Goal: Transaction & Acquisition: Purchase product/service

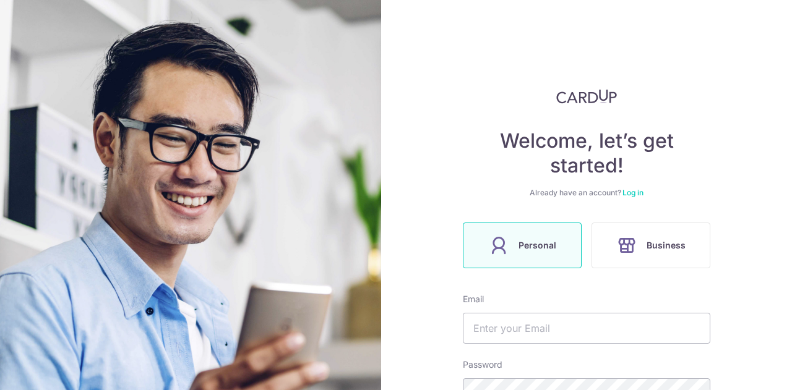
scroll to position [124, 0]
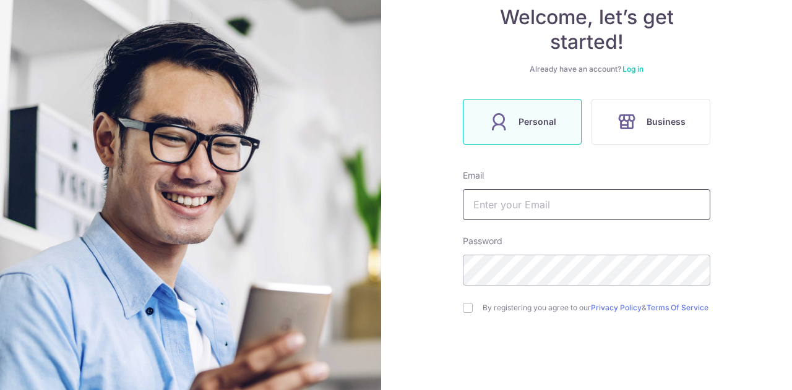
click at [504, 199] on input "text" at bounding box center [586, 204] width 247 height 31
type input "rentze@gmail.com"
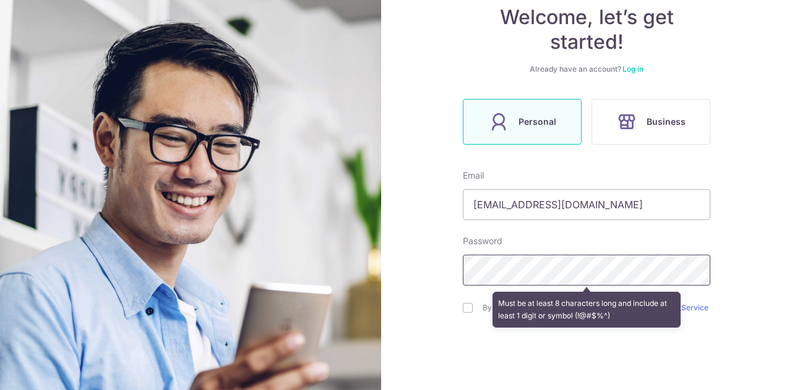
click at [337, 266] on section "Welcome, let’s get started! Already have an account? Log in Personal Business E…" at bounding box center [396, 195] width 792 height 390
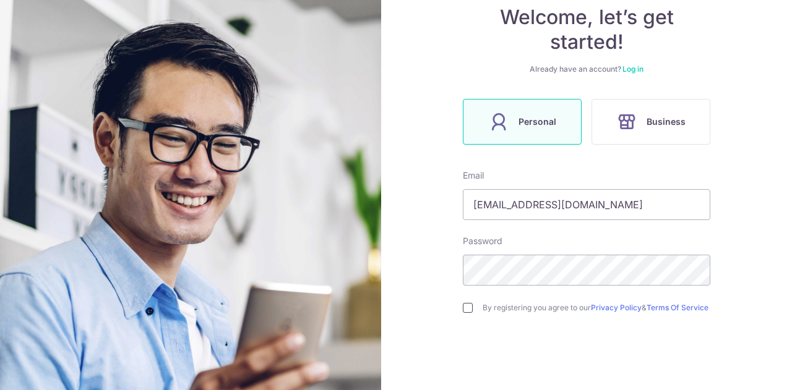
click at [465, 313] on input "checkbox" at bounding box center [468, 308] width 10 height 10
checkbox input "true"
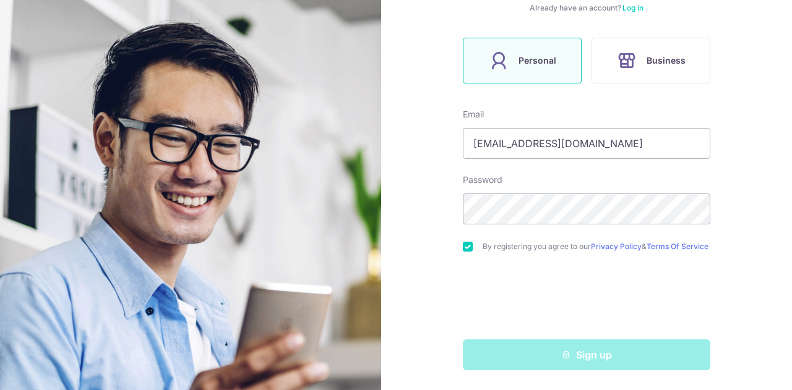
scroll to position [190, 0]
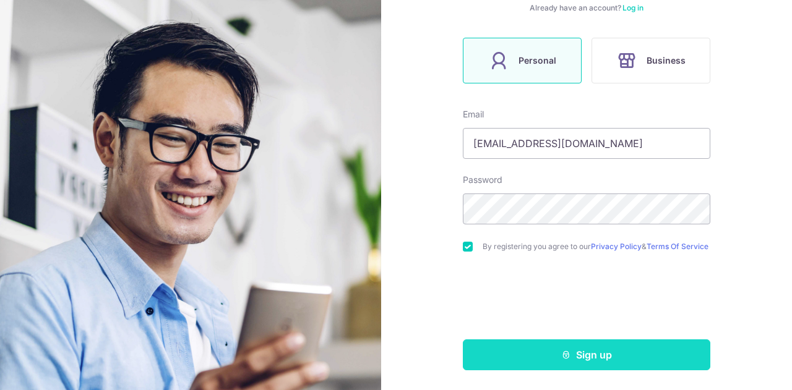
click at [533, 350] on button "Sign up" at bounding box center [586, 355] width 247 height 31
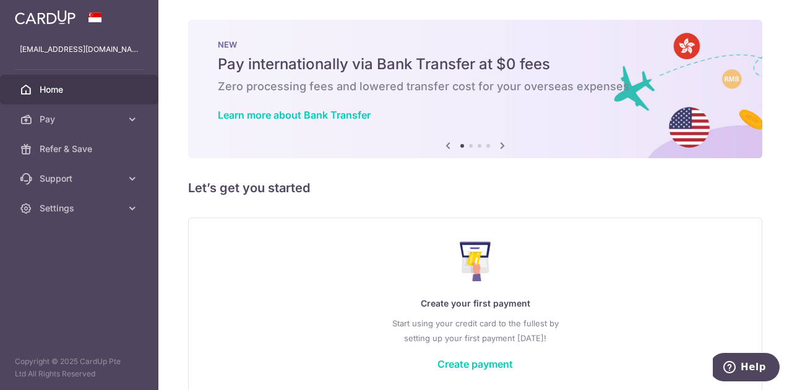
scroll to position [61, 0]
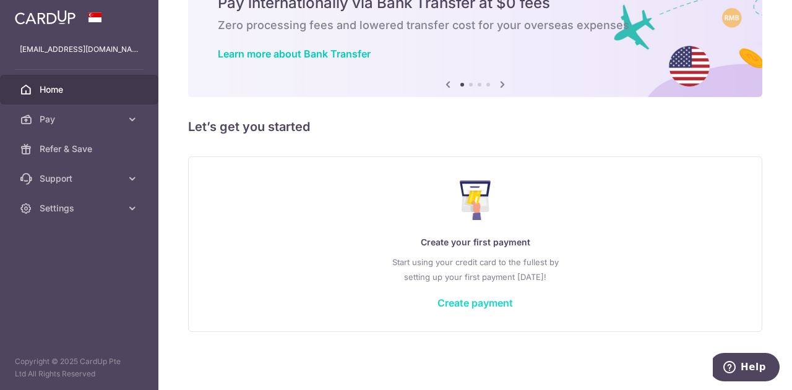
click at [477, 304] on link "Create payment" at bounding box center [474, 303] width 75 height 12
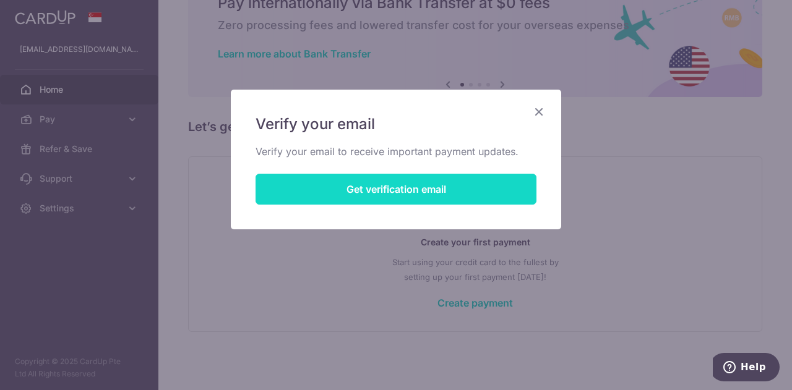
click at [364, 186] on button "Get verification email" at bounding box center [395, 189] width 281 height 31
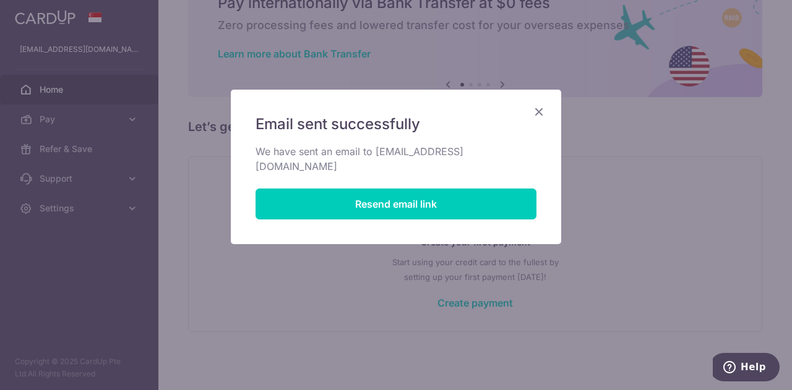
click at [541, 111] on icon "Close" at bounding box center [538, 111] width 15 height 15
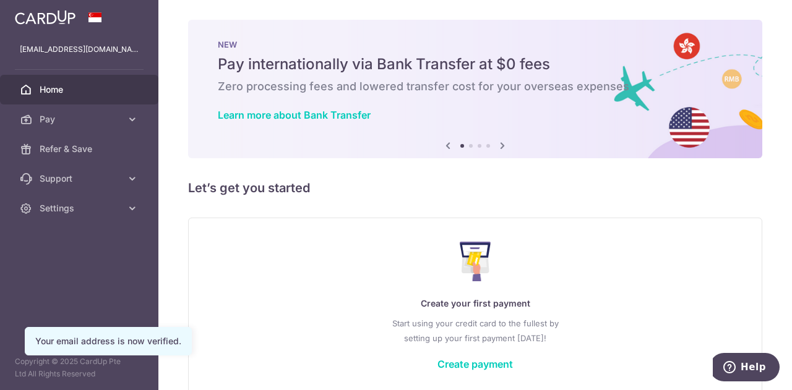
scroll to position [61, 0]
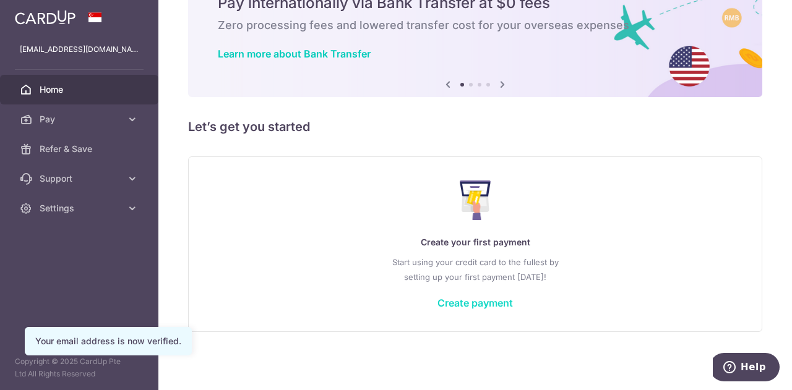
click at [469, 299] on link "Create payment" at bounding box center [474, 303] width 75 height 12
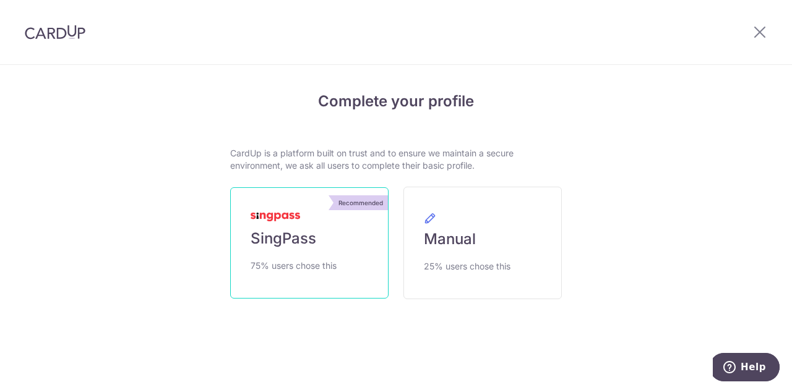
click at [311, 228] on link "Recommended SingPass 75% users chose this" at bounding box center [309, 242] width 158 height 111
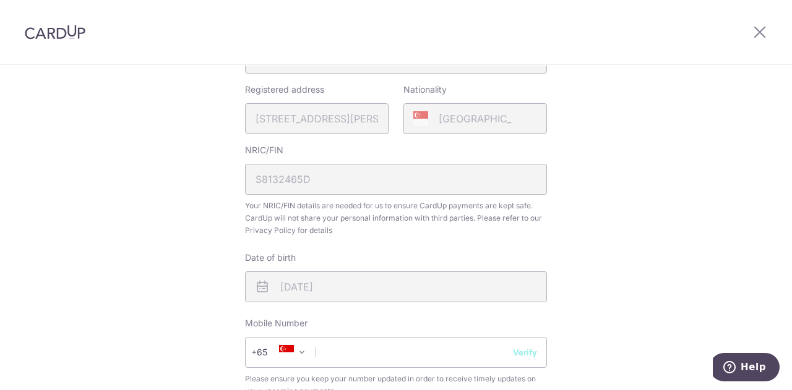
scroll to position [371, 0]
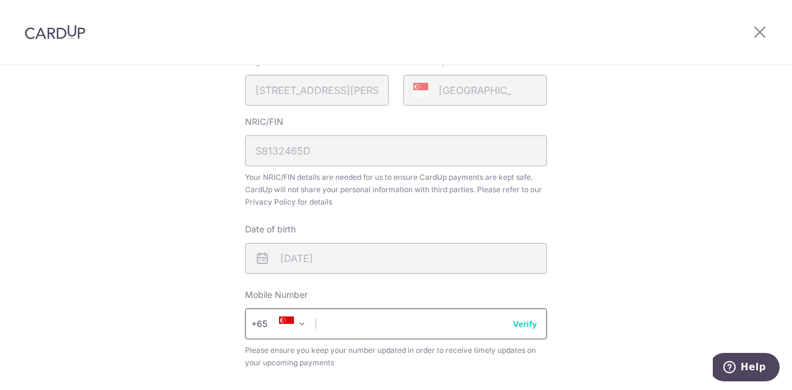
click at [408, 322] on input "text" at bounding box center [396, 324] width 302 height 31
type input "82682782"
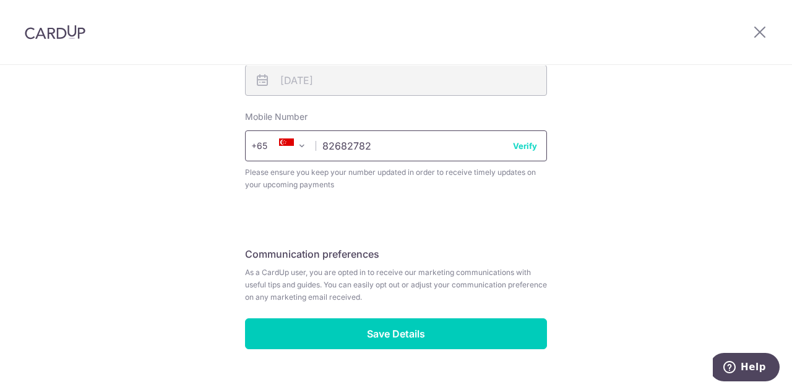
scroll to position [557, 0]
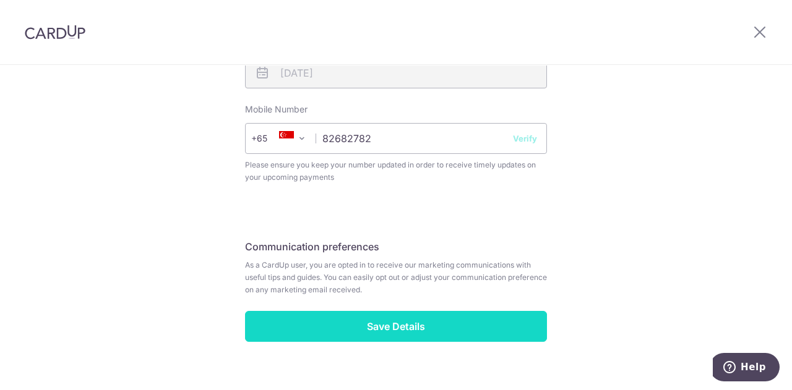
click at [358, 324] on input "Save Details" at bounding box center [396, 326] width 302 height 31
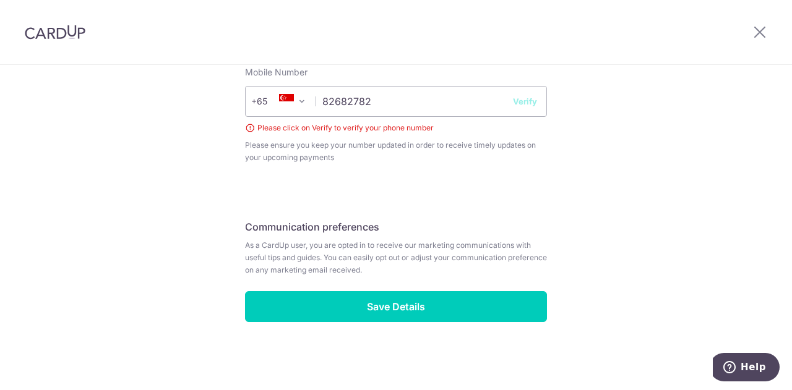
click at [522, 103] on button "Verify" at bounding box center [525, 101] width 24 height 12
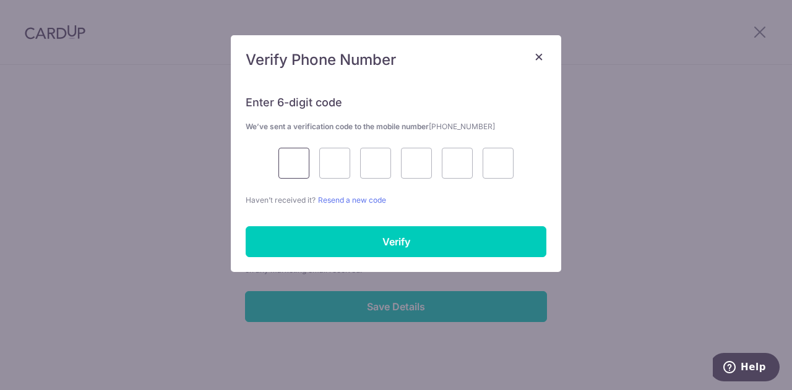
click at [301, 160] on input "text" at bounding box center [293, 163] width 31 height 31
type input "2"
type input "0"
type input "5"
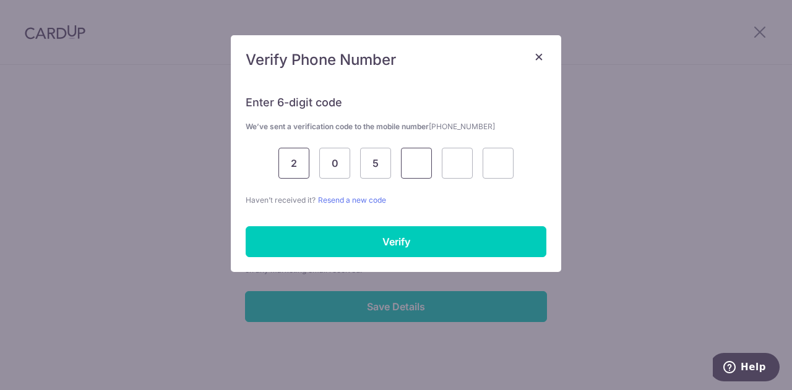
type input "0"
type input "7"
type input "0"
type input "5"
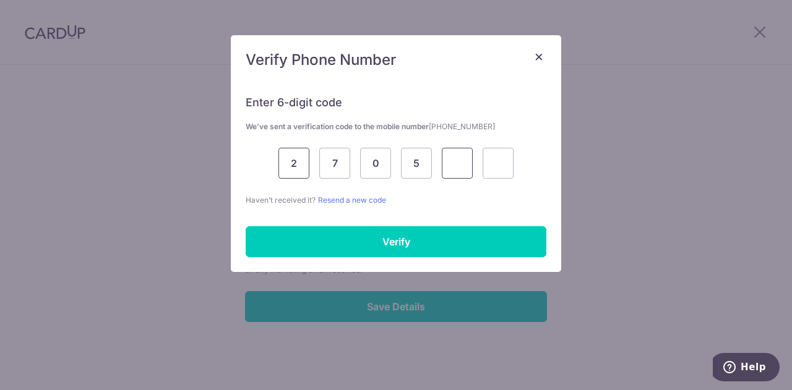
type input "0"
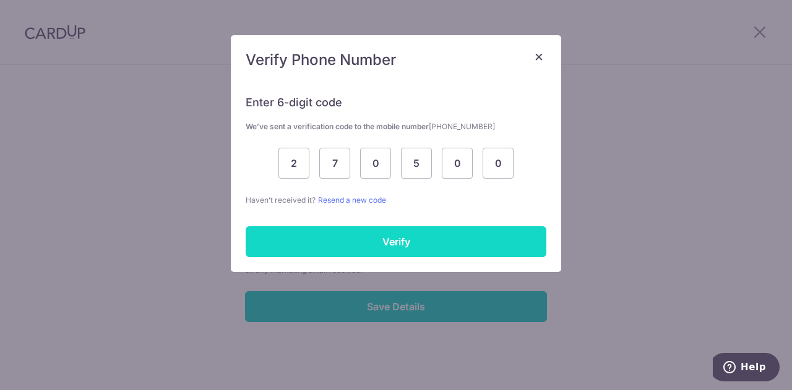
click at [356, 236] on input "Verify" at bounding box center [396, 241] width 301 height 31
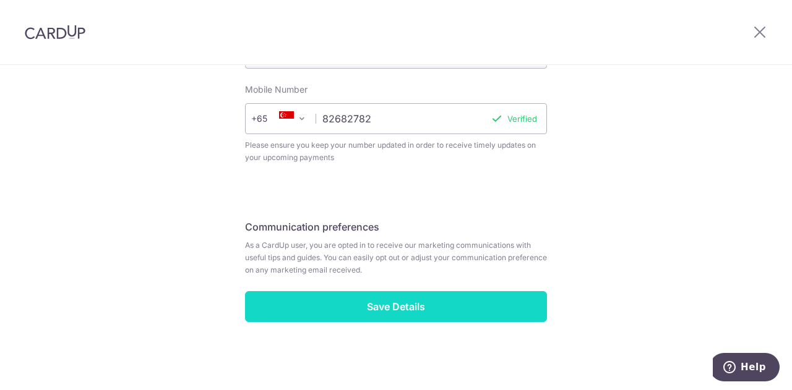
click at [353, 299] on input "Save Details" at bounding box center [396, 306] width 302 height 31
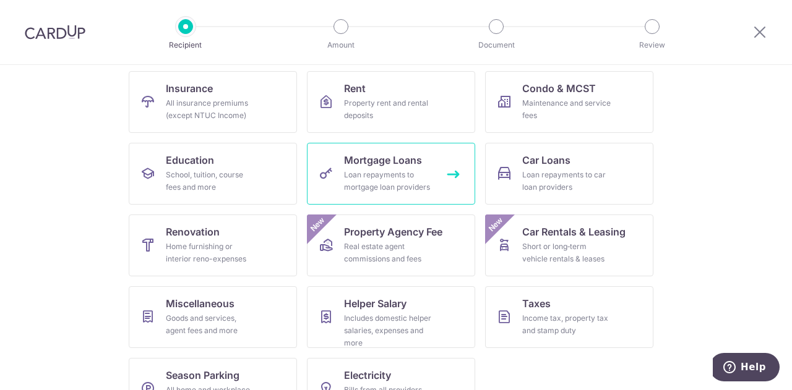
scroll to position [163, 0]
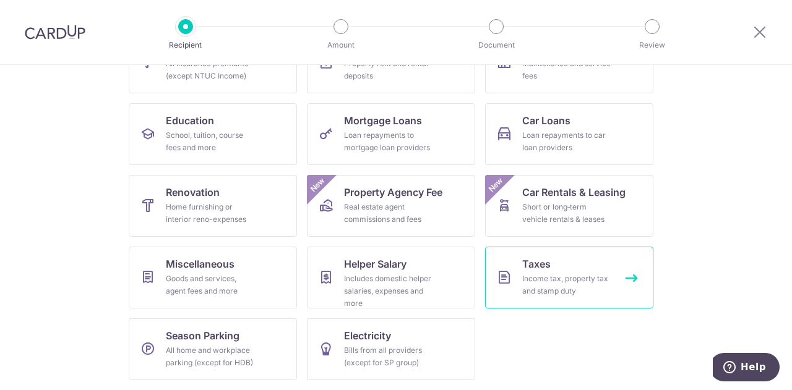
click at [554, 284] on div "Income tax, property tax and stamp duty" at bounding box center [566, 285] width 89 height 25
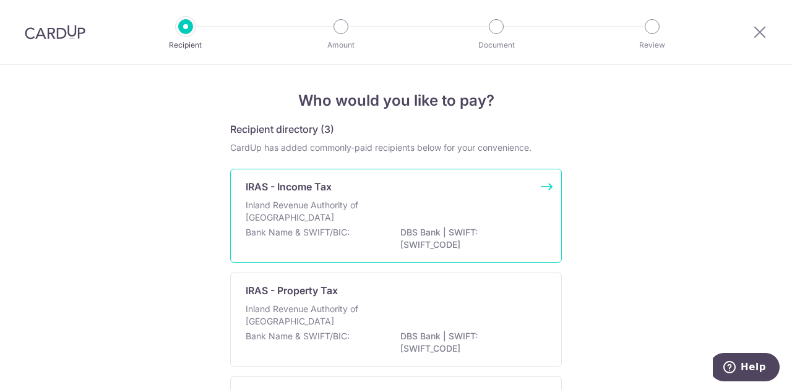
click at [287, 191] on p "IRAS - Income Tax" at bounding box center [289, 186] width 86 height 15
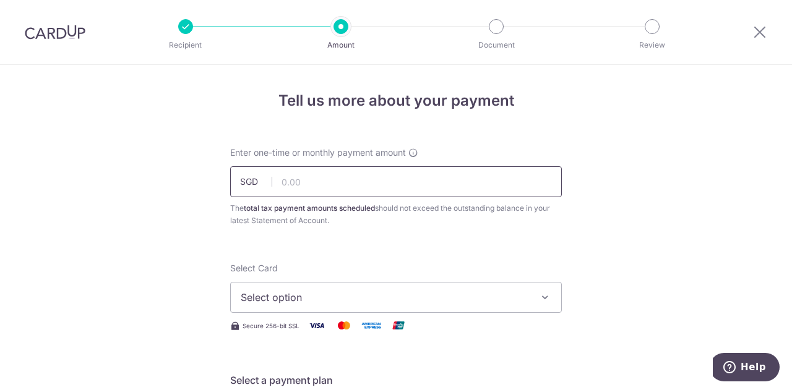
click at [312, 173] on input "text" at bounding box center [396, 181] width 332 height 31
type input "6,052.00"
click at [302, 298] on span "Select option" at bounding box center [385, 297] width 288 height 15
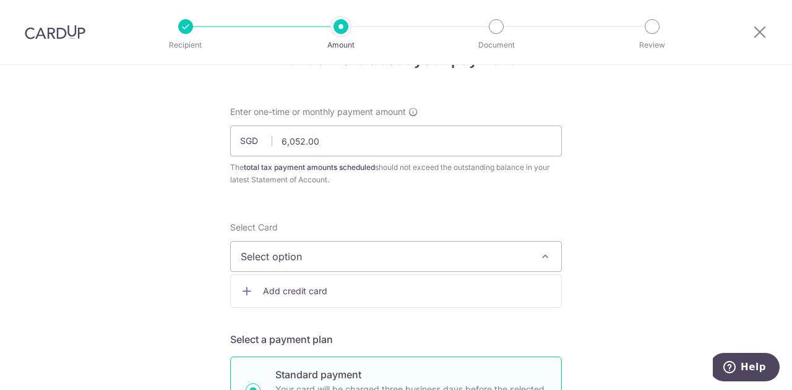
scroll to position [62, 0]
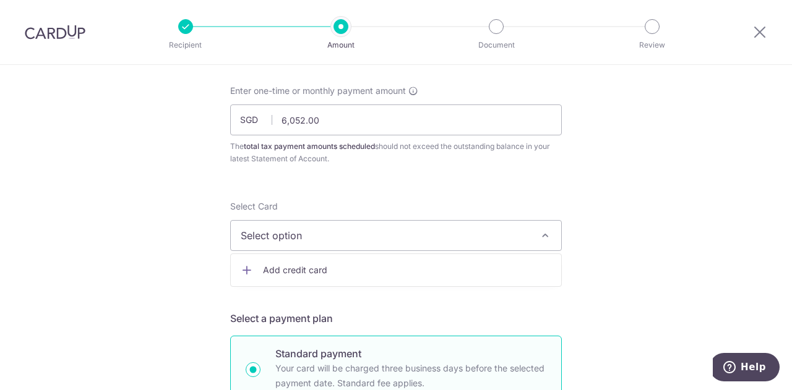
click at [304, 271] on span "Add credit card" at bounding box center [407, 270] width 288 height 12
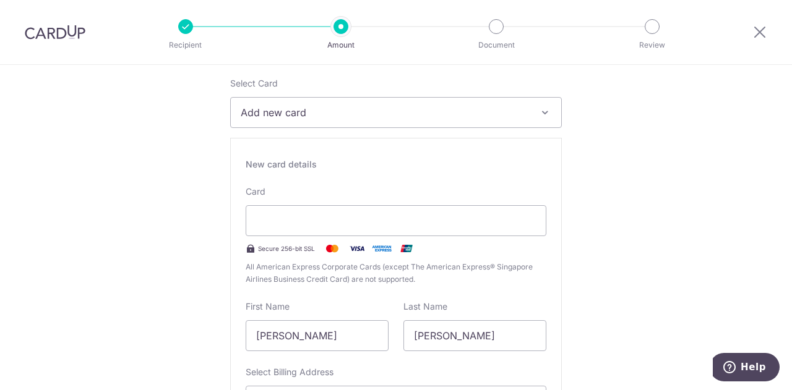
scroll to position [186, 0]
click at [470, 209] on div at bounding box center [396, 220] width 301 height 31
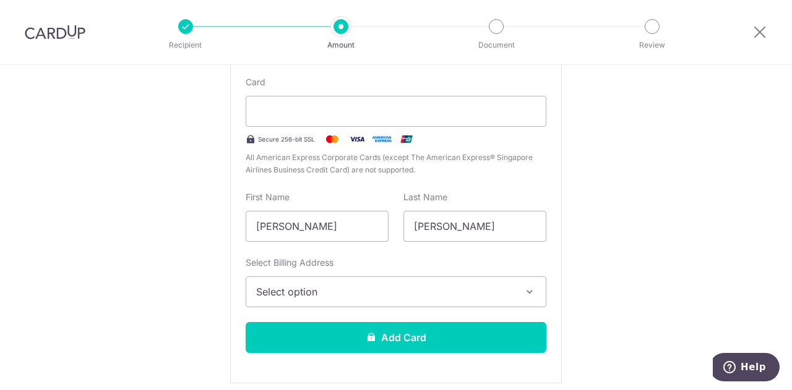
scroll to position [309, 0]
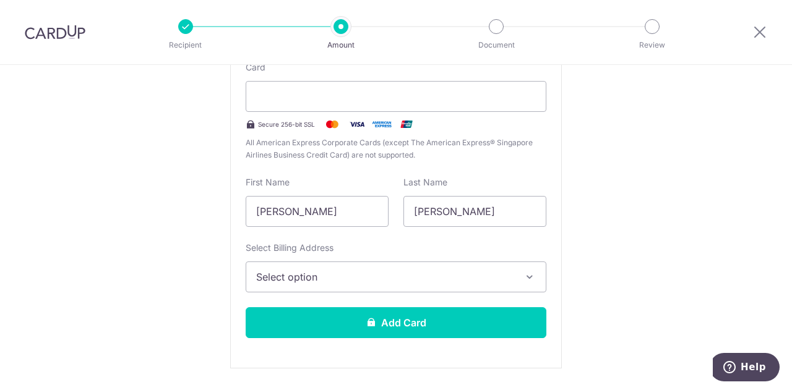
click at [313, 274] on span "Select option" at bounding box center [384, 277] width 257 height 15
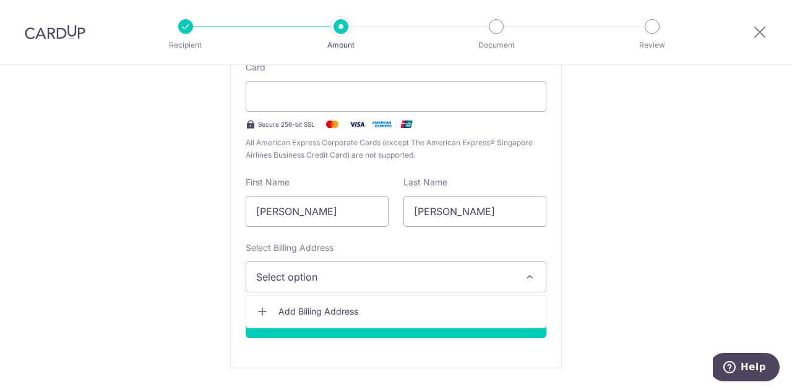
click at [313, 274] on span "Select option" at bounding box center [384, 277] width 257 height 15
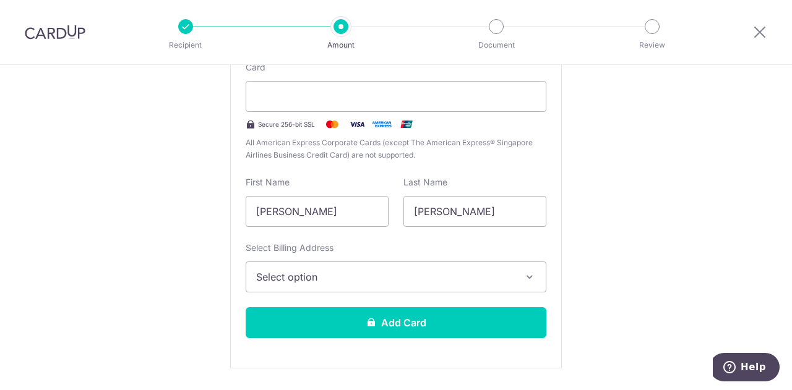
click at [410, 273] on span "Select option" at bounding box center [384, 277] width 257 height 15
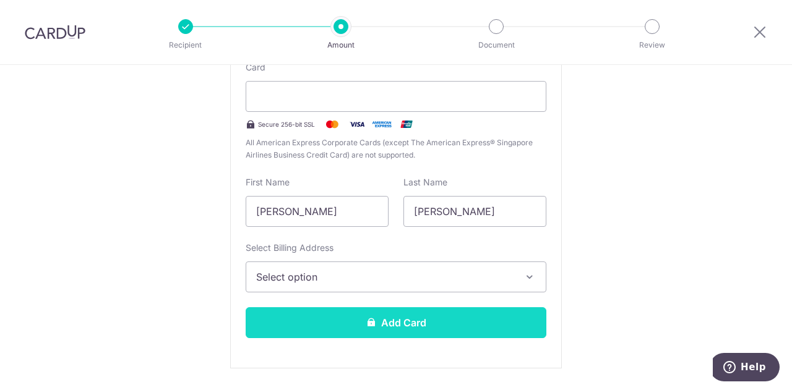
click at [361, 315] on button "Add Card" at bounding box center [396, 322] width 301 height 31
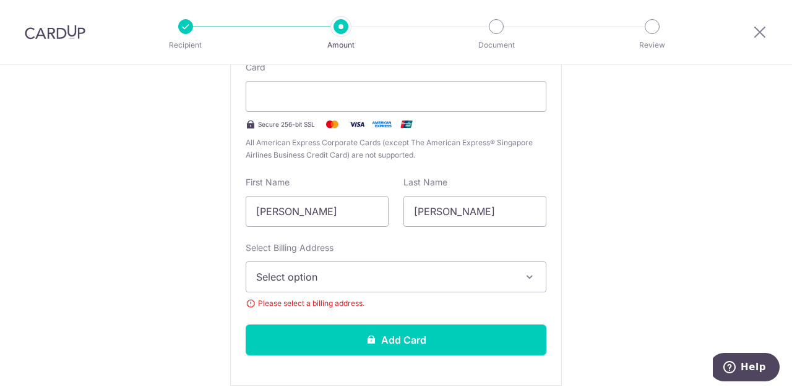
click at [337, 280] on span "Select option" at bounding box center [384, 277] width 257 height 15
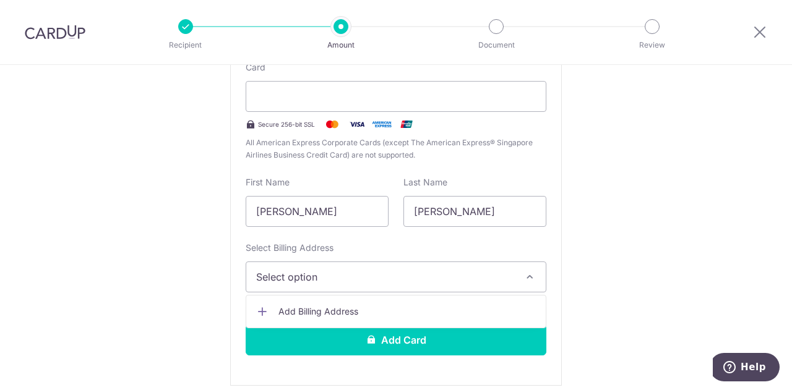
click at [305, 310] on span "Add Billing Address" at bounding box center [406, 312] width 257 height 12
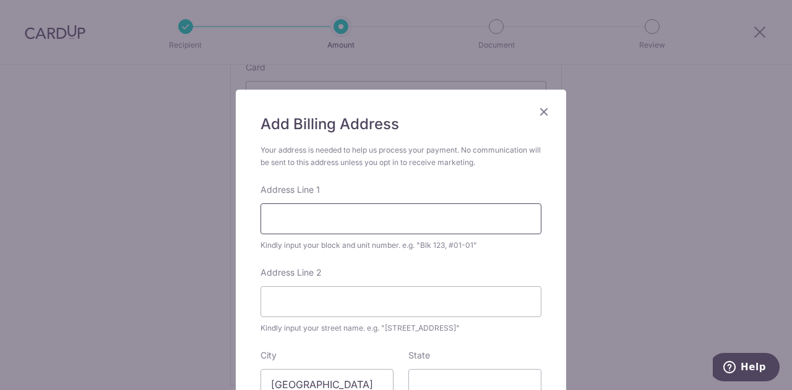
click at [317, 216] on input "Address Line 1" at bounding box center [400, 219] width 281 height 31
type input "10D Braddell Hill"
type input "#23-16"
type input "579723"
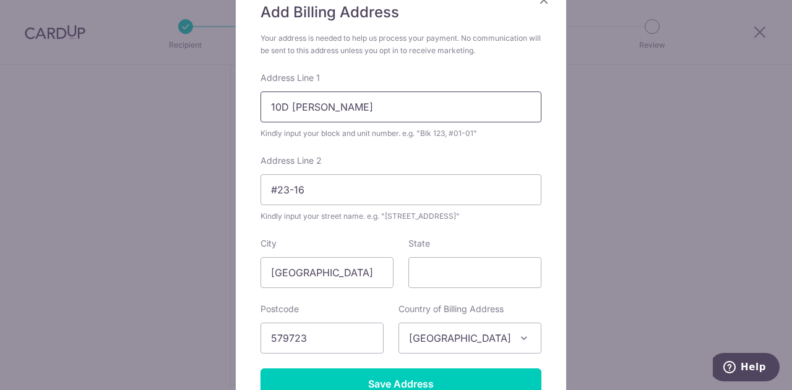
scroll to position [236, 0]
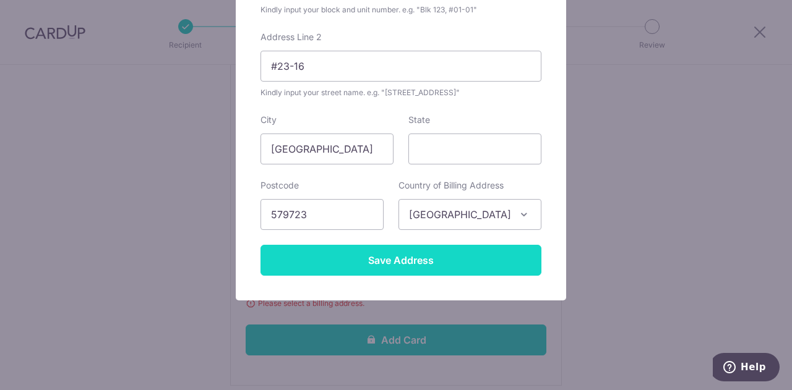
click at [340, 259] on input "Save Address" at bounding box center [400, 260] width 281 height 31
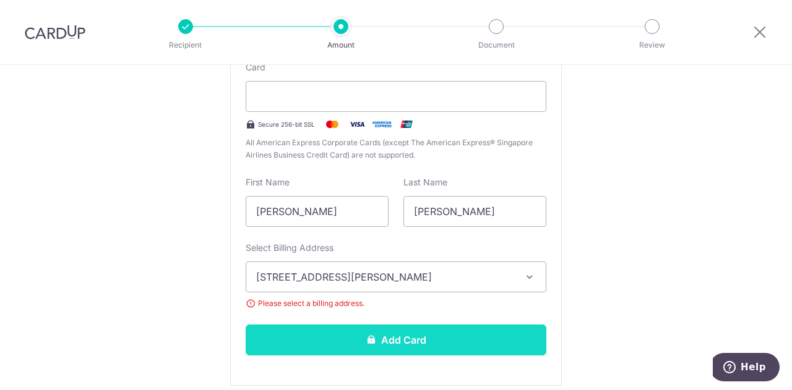
click at [367, 342] on icon at bounding box center [371, 340] width 10 height 10
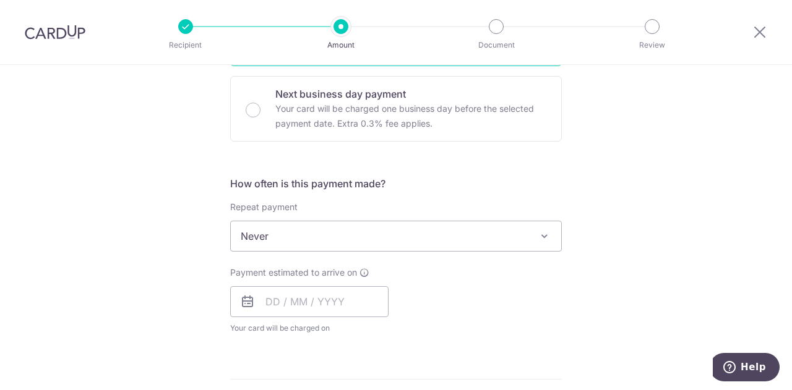
scroll to position [433, 0]
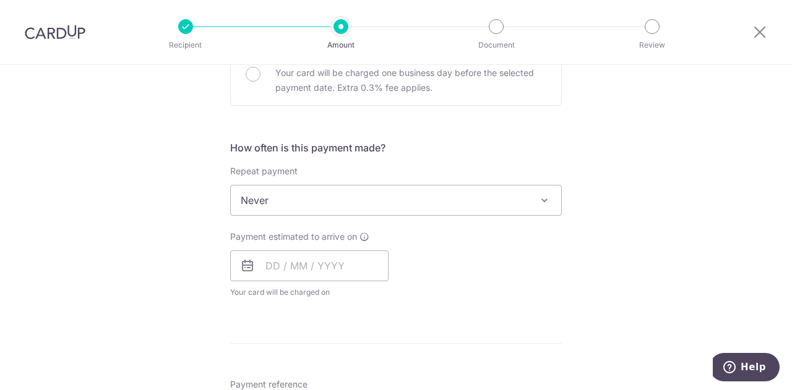
click at [254, 195] on span "Never" at bounding box center [396, 201] width 330 height 30
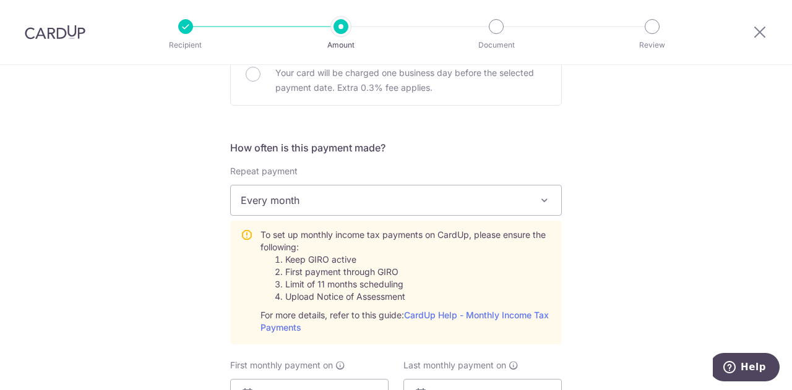
select select "3"
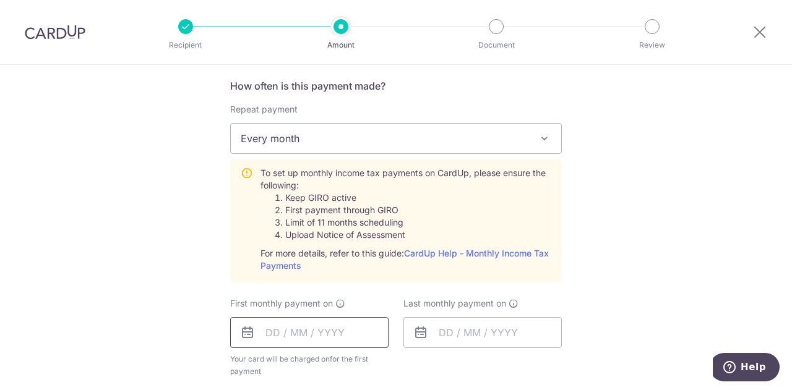
click at [261, 333] on input "text" at bounding box center [309, 332] width 158 height 31
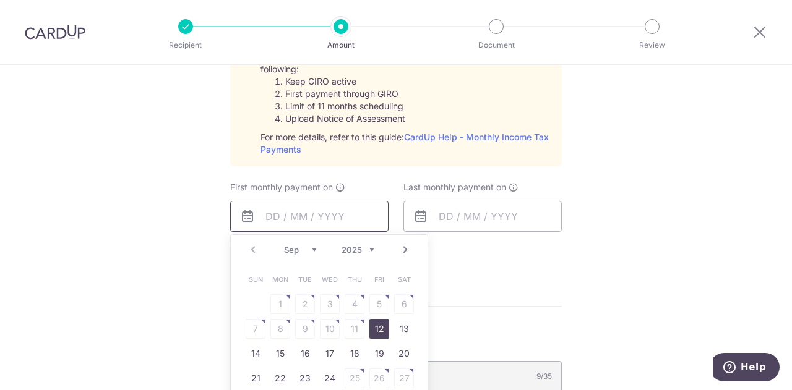
scroll to position [619, 0]
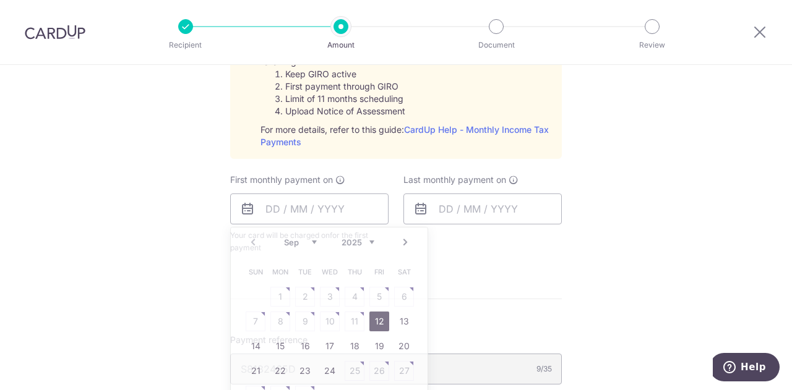
click at [614, 270] on div "Tell us more about your payment Enter one-time or monthly payment amount SGD 6,…" at bounding box center [396, 91] width 792 height 1290
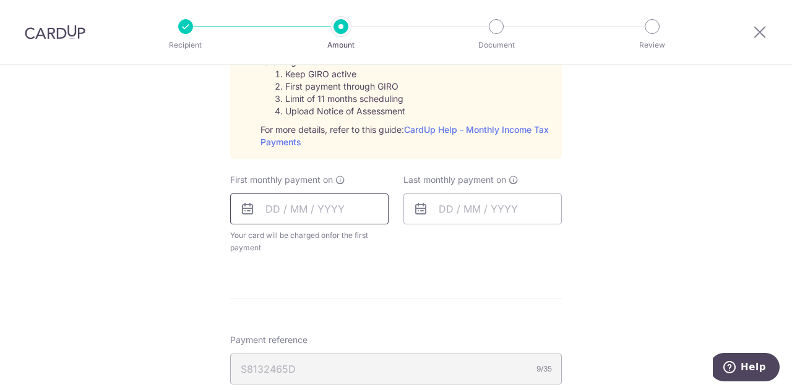
click at [293, 207] on input "text" at bounding box center [309, 209] width 158 height 31
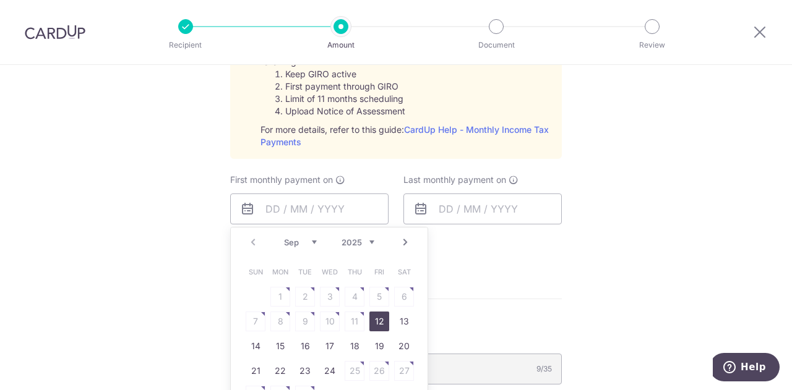
click at [402, 241] on link "Next" at bounding box center [405, 242] width 15 height 15
click at [299, 322] on link "7" at bounding box center [305, 322] width 20 height 20
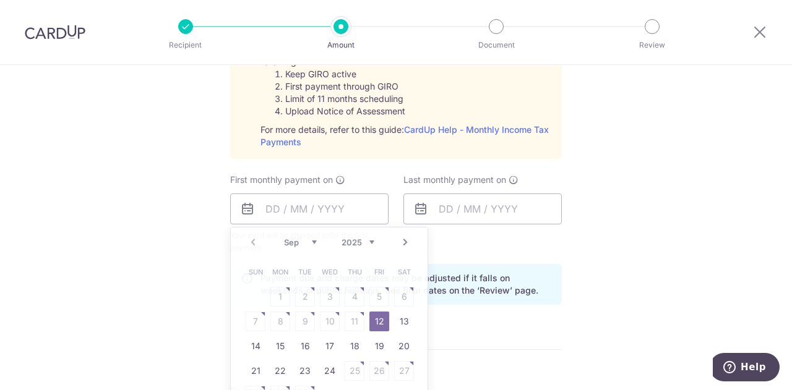
type input "07/10/2025"
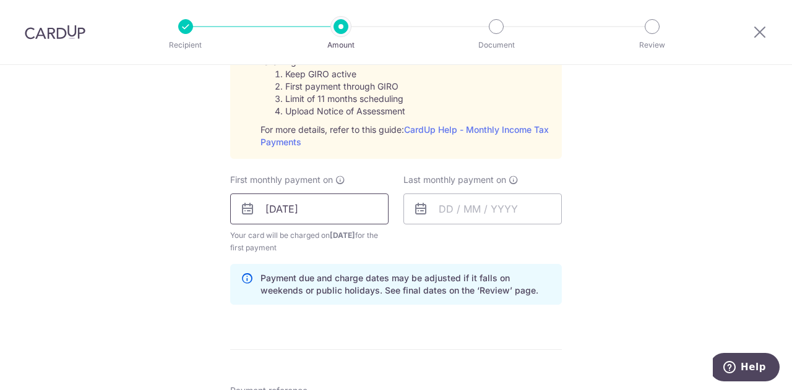
click at [335, 211] on input "07/10/2025" at bounding box center [309, 209] width 158 height 31
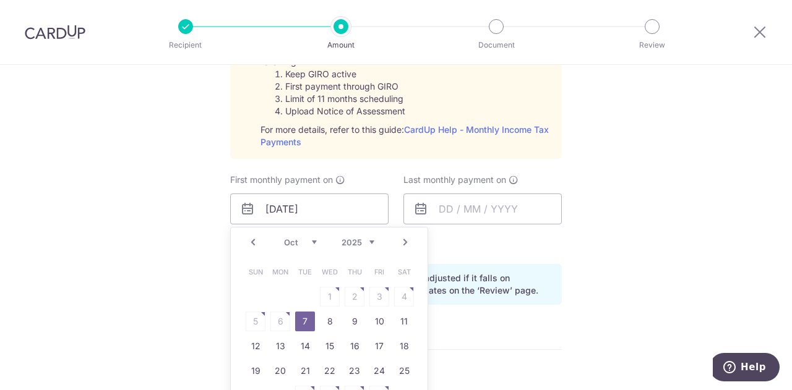
click at [277, 324] on table "Sun Mon Tue Wed Thu Fri Sat 1 2 3 4 5 6 7 8 9 10 11 12 13 14 15 16 17 18 19 20 …" at bounding box center [329, 334] width 173 height 148
click at [301, 320] on link "7" at bounding box center [305, 322] width 20 height 20
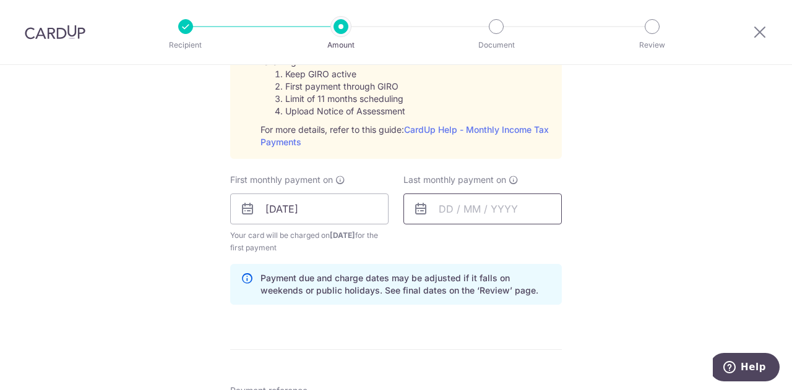
click at [474, 206] on input "text" at bounding box center [482, 209] width 158 height 31
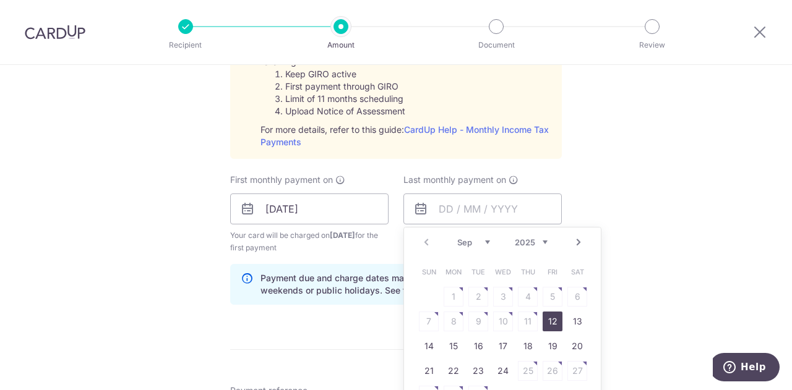
click at [470, 241] on select "Sep Oct Nov Dec" at bounding box center [473, 243] width 33 height 10
click at [525, 244] on select "2025 2026" at bounding box center [531, 243] width 33 height 10
click at [487, 247] on div "Jan Feb Mar Apr May Jun Jul Aug Sep Oct 2025 2026" at bounding box center [502, 243] width 90 height 11
click at [482, 240] on select "Jan Feb Mar Apr May Jun Jul Aug Sep Oct" at bounding box center [473, 243] width 33 height 10
click at [521, 320] on link "7" at bounding box center [528, 322] width 20 height 20
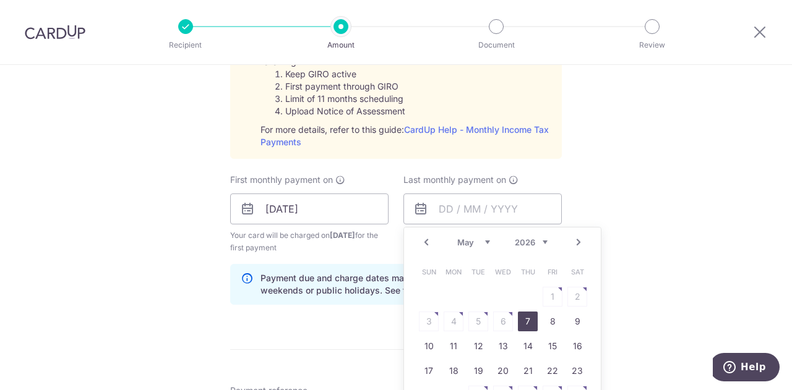
type input "07/05/2026"
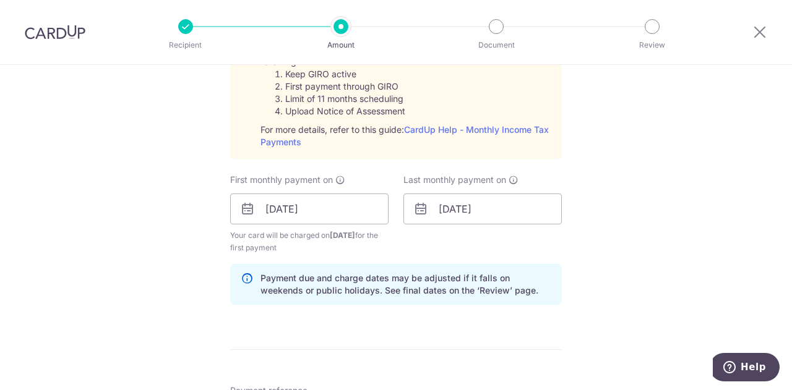
click at [633, 257] on div "Tell us more about your payment Enter one-time or monthly payment amount SGD 6,…" at bounding box center [396, 116] width 792 height 1341
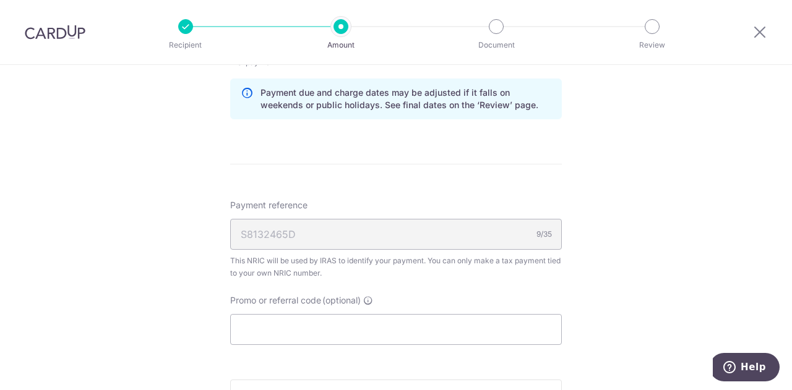
scroll to position [866, 0]
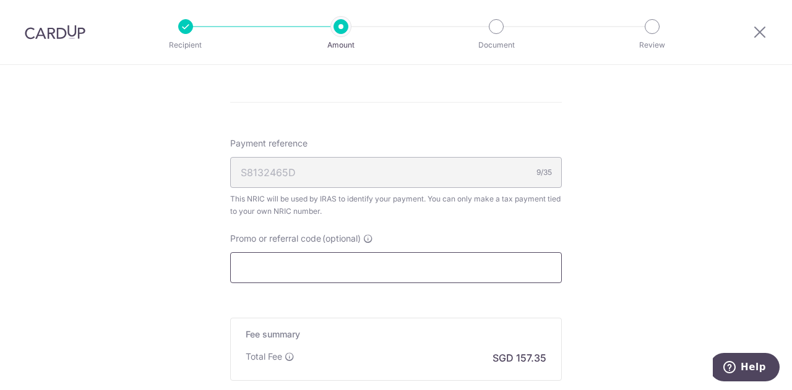
click at [306, 270] on input "Promo or referral code (optional)" at bounding box center [396, 267] width 332 height 31
paste input "VTAX25R"
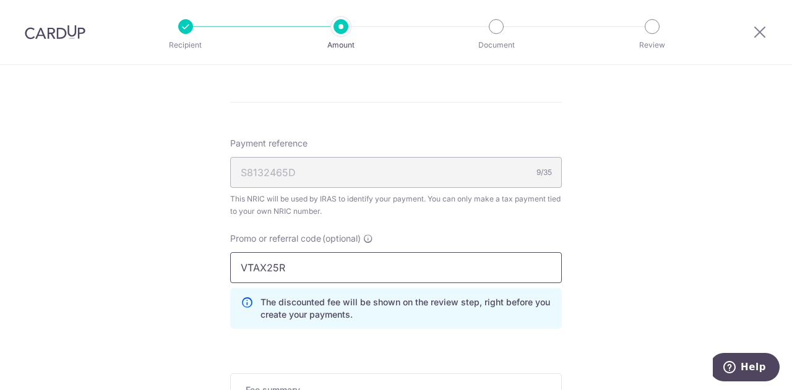
type input "VTAX25R"
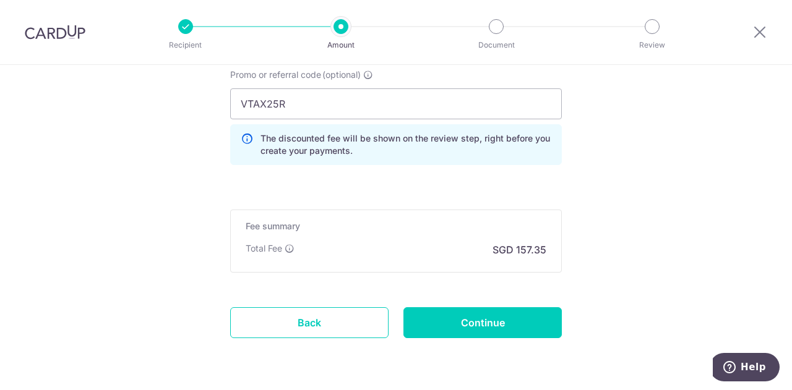
scroll to position [1052, 0]
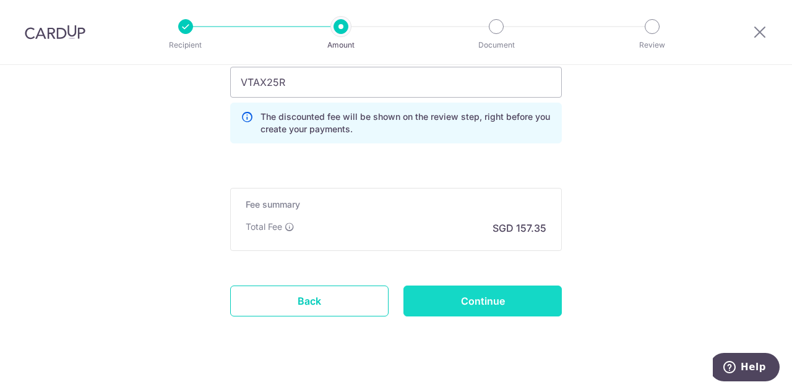
click at [489, 303] on input "Continue" at bounding box center [482, 301] width 158 height 31
type input "Create Schedule"
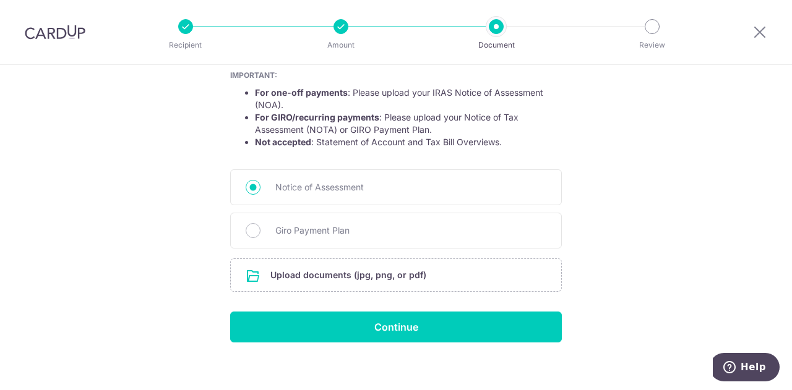
scroll to position [241, 0]
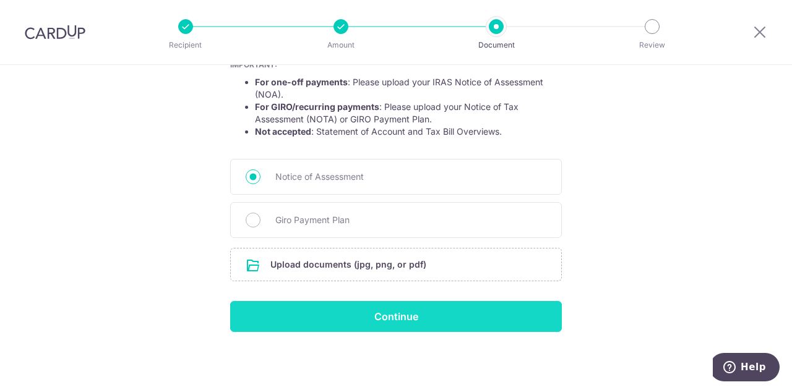
click at [382, 308] on input "Continue" at bounding box center [396, 316] width 332 height 31
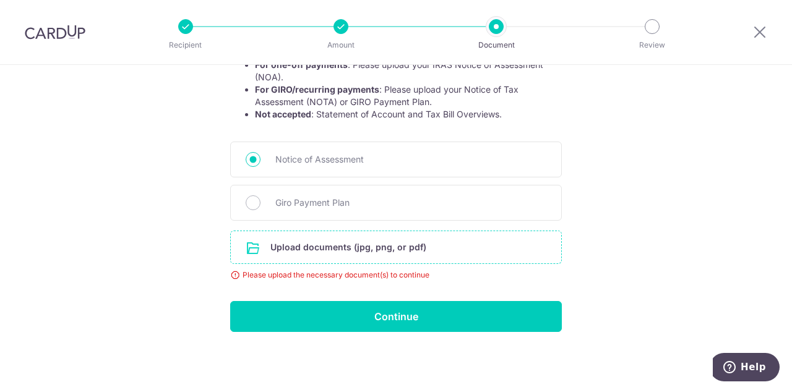
click at [315, 244] on input "file" at bounding box center [396, 247] width 330 height 32
click at [290, 247] on input "file" at bounding box center [396, 247] width 330 height 32
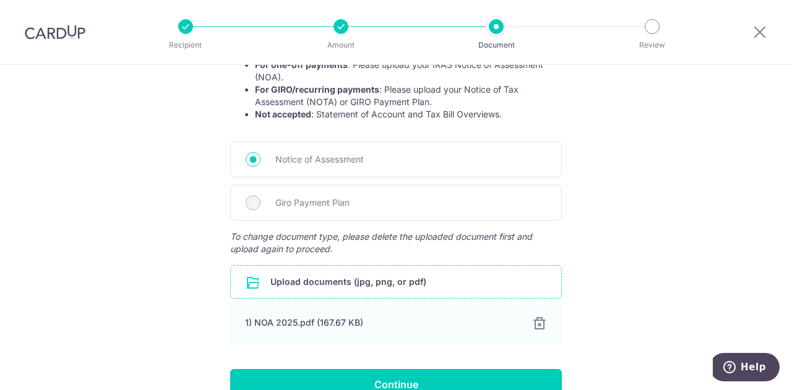
click at [294, 285] on input "file" at bounding box center [396, 282] width 330 height 32
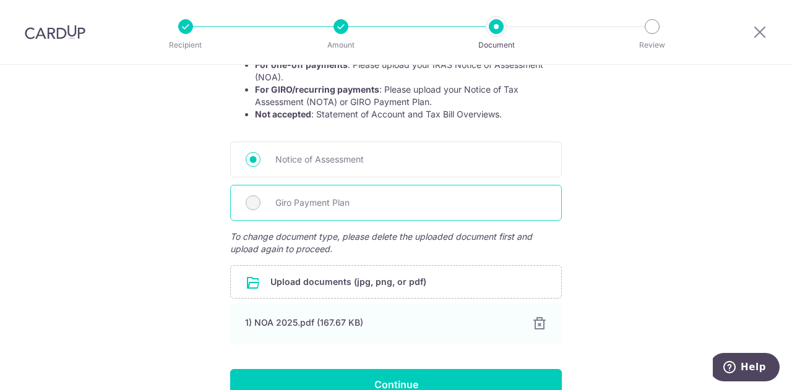
click at [286, 202] on span "Giro Payment Plan" at bounding box center [410, 202] width 271 height 15
click at [303, 205] on span "Giro Payment Plan" at bounding box center [410, 202] width 271 height 15
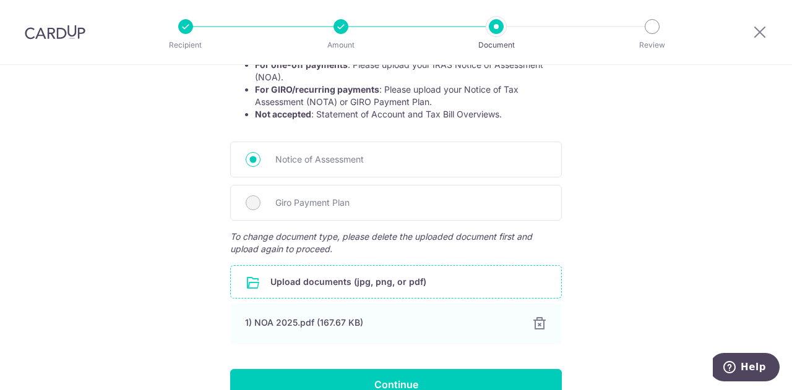
click at [321, 275] on input "file" at bounding box center [396, 282] width 330 height 32
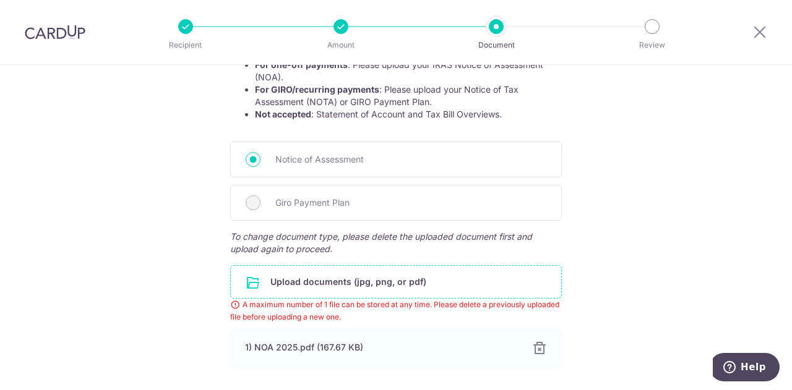
click at [607, 204] on div "Help us verify your payment Your supporting documents will enable us to approve…" at bounding box center [396, 144] width 792 height 677
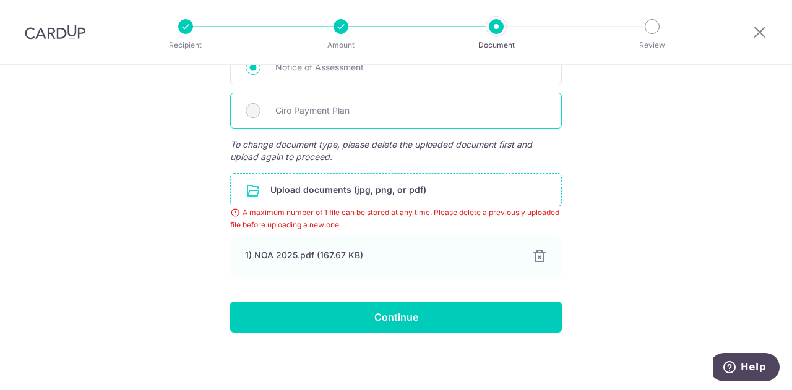
scroll to position [351, 0]
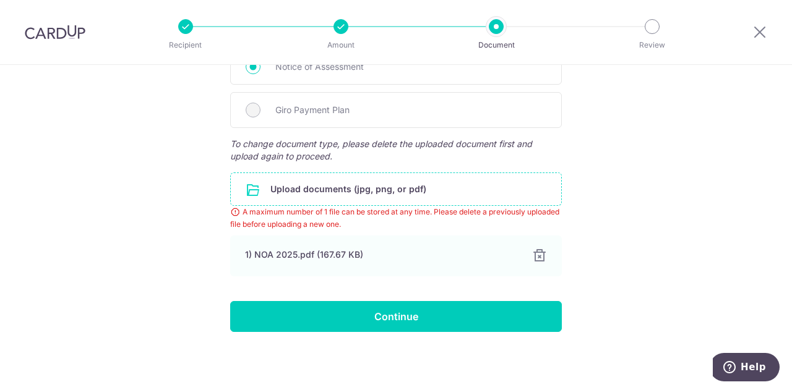
click at [167, 252] on div "Help us verify your payment Your supporting documents will enable us to approve…" at bounding box center [396, 52] width 792 height 677
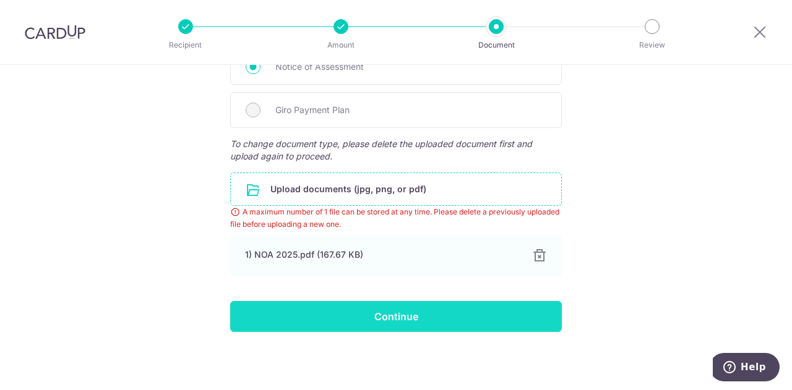
click at [330, 312] on input "Continue" at bounding box center [396, 316] width 332 height 31
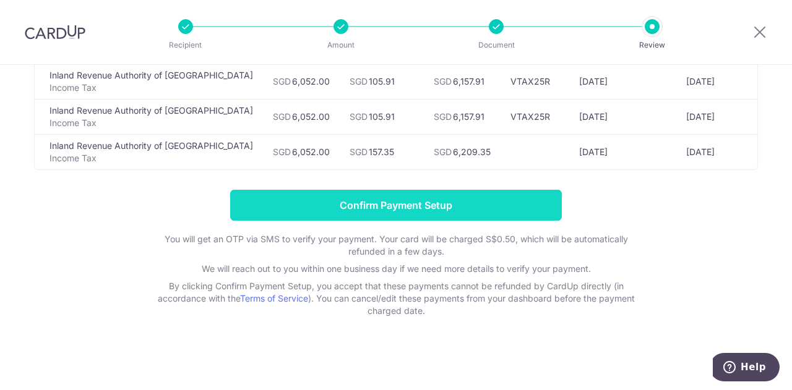
scroll to position [275, 0]
click at [393, 208] on input "Confirm Payment Setup" at bounding box center [396, 205] width 332 height 31
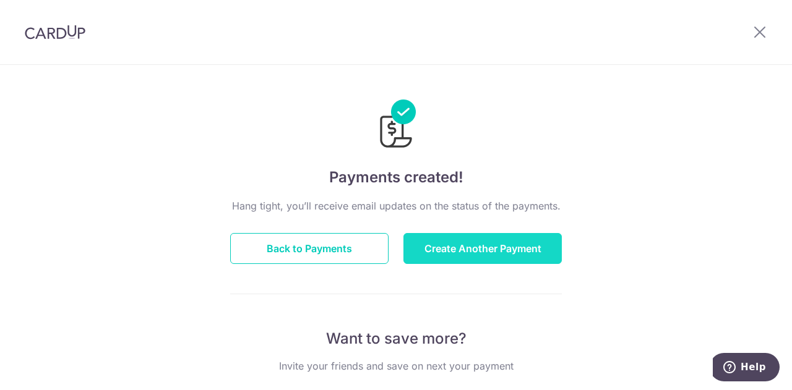
click at [460, 251] on button "Create Another Payment" at bounding box center [482, 248] width 158 height 31
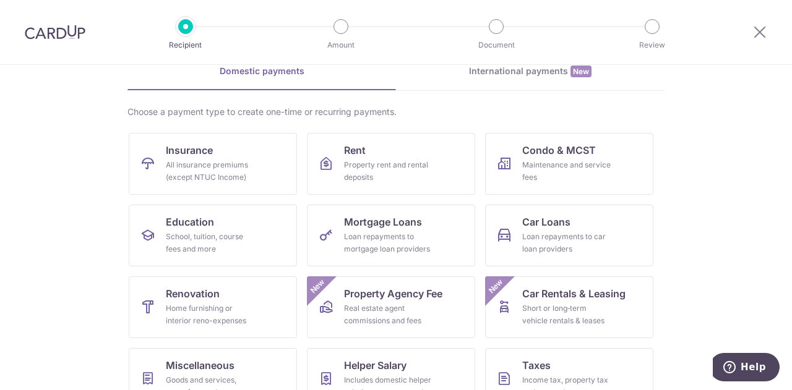
scroll to position [124, 0]
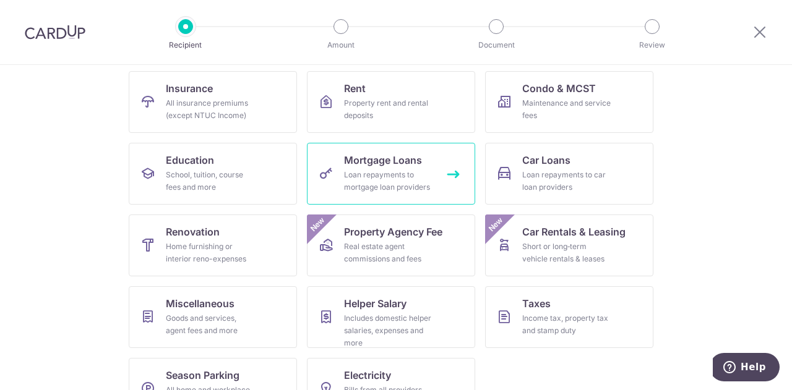
click at [393, 161] on span "Mortgage Loans" at bounding box center [383, 160] width 78 height 15
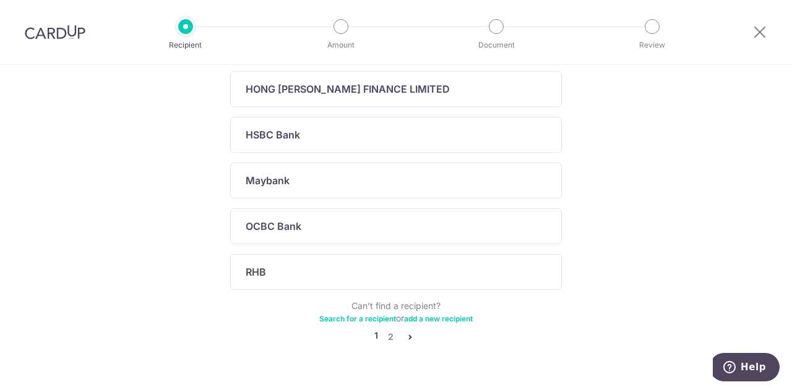
scroll to position [495, 0]
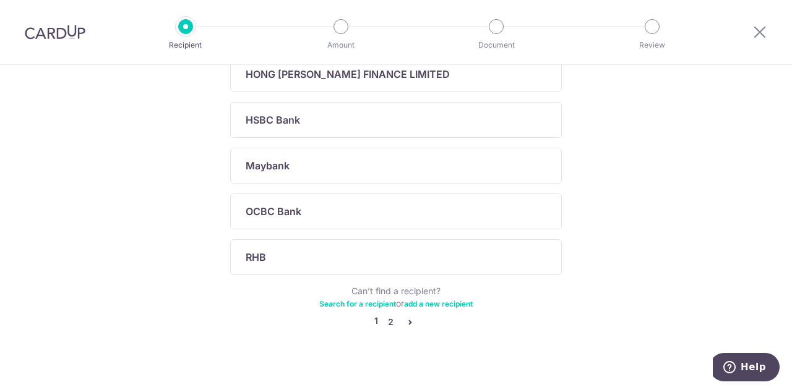
click at [387, 323] on link "2" at bounding box center [390, 322] width 15 height 15
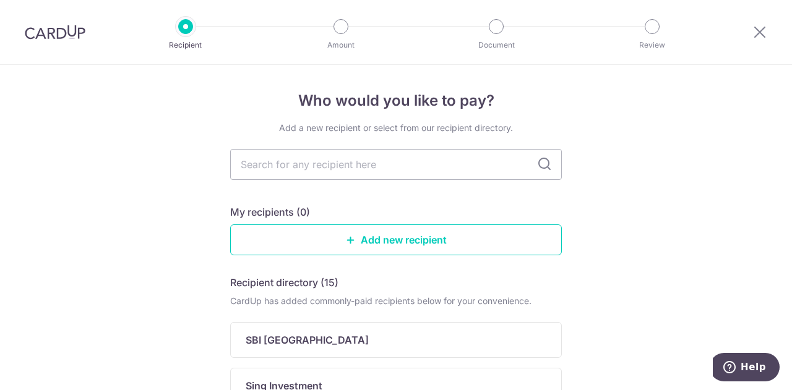
scroll to position [278, 0]
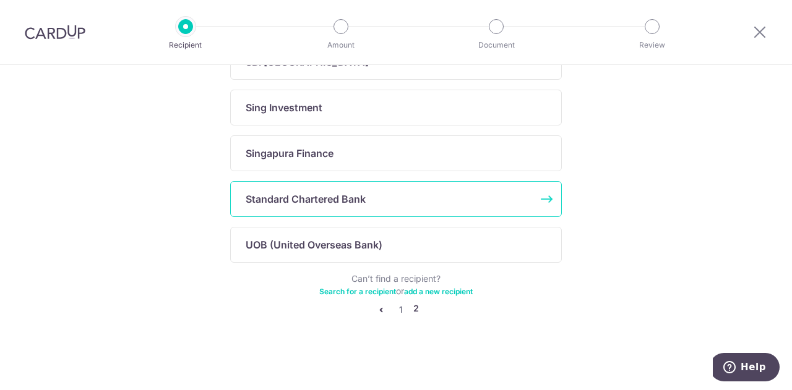
click at [266, 197] on p "Standard Chartered Bank" at bounding box center [306, 199] width 120 height 15
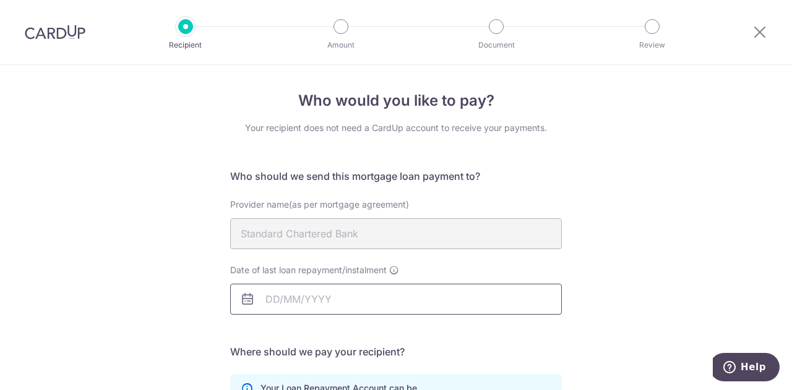
click at [276, 296] on input "Date of last loan repayment/instalment" at bounding box center [396, 299] width 332 height 31
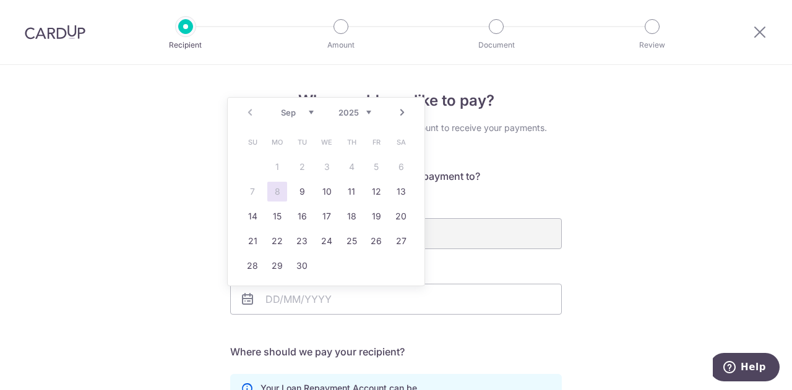
click at [308, 167] on table "Su Mo Tu We Th Fr Sa 1 2 3 4 5 6 7 8 9 10 11 12 13 14 15 16 17 18 19 20 21 22 2…" at bounding box center [326, 204] width 173 height 148
click at [301, 165] on table "Su Mo Tu We Th Fr Sa 1 2 3 4 5 6 7 8 9 10 11 12 13 14 15 16 17 18 19 20 21 22 2…" at bounding box center [326, 204] width 173 height 148
click at [267, 300] on input "Date of last loan repayment/instalment" at bounding box center [396, 299] width 332 height 31
click at [231, 240] on div "Prev Next Sep Oct Nov Dec 2025 2026 2027 2028 2029 2030 2031 2032 2033 2034 203…" at bounding box center [326, 191] width 198 height 189
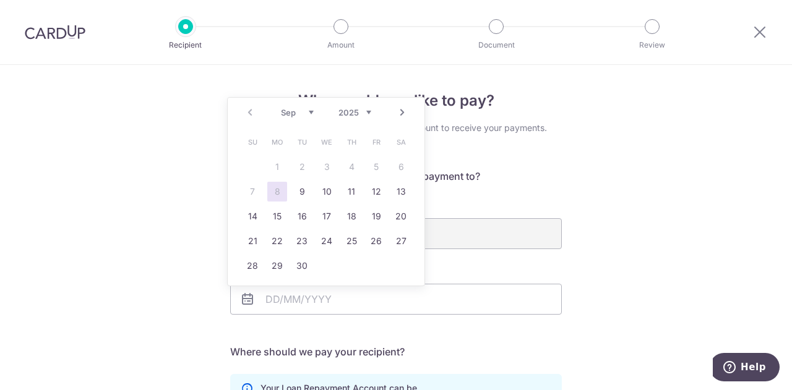
click at [184, 244] on div "Who would you like to pay? Your recipient does not need a CardUp account to rec…" at bounding box center [396, 372] width 792 height 614
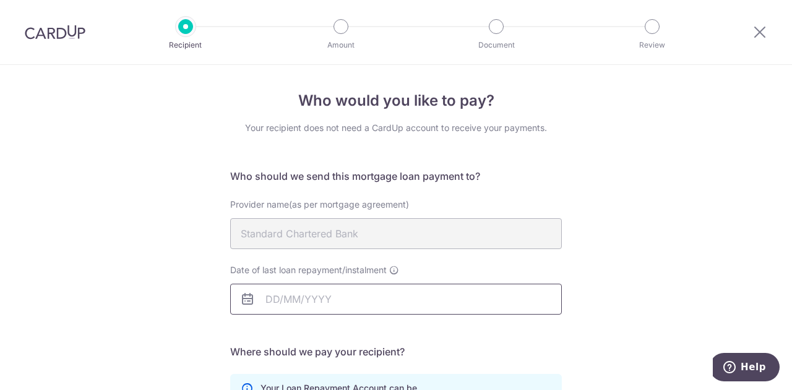
click at [280, 301] on input "Date of last loan repayment/instalment" at bounding box center [396, 299] width 332 height 31
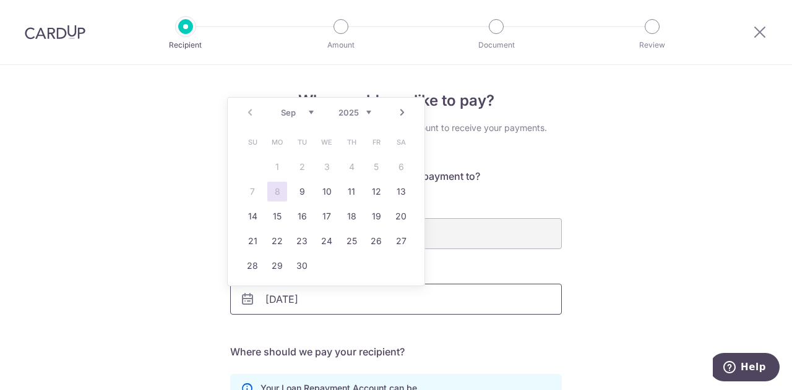
type input "02/09/2025"
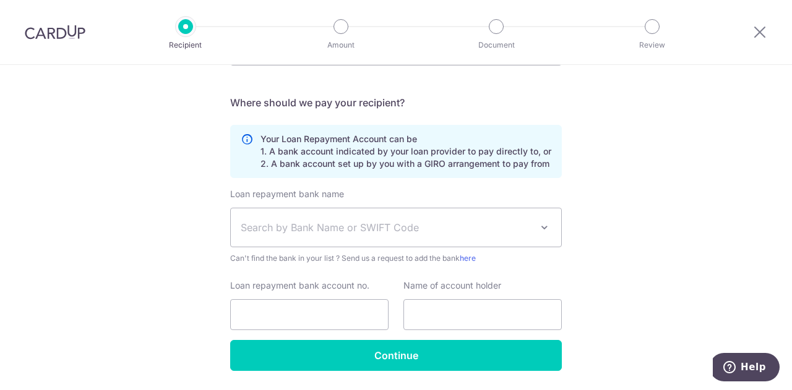
click at [287, 231] on span "Search by Bank Name or SWIFT Code" at bounding box center [386, 227] width 291 height 15
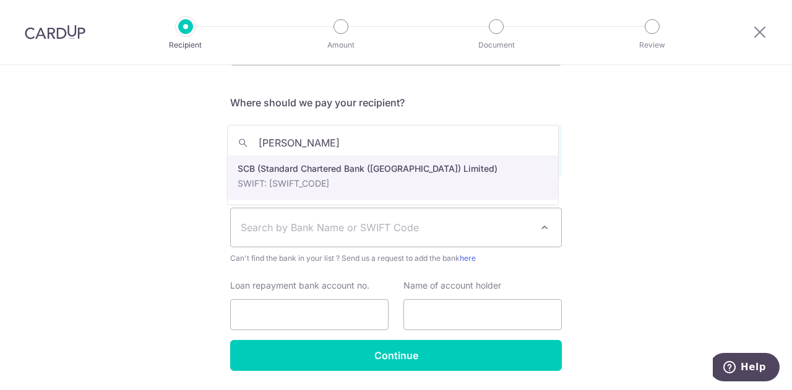
type input "stan"
select select "14"
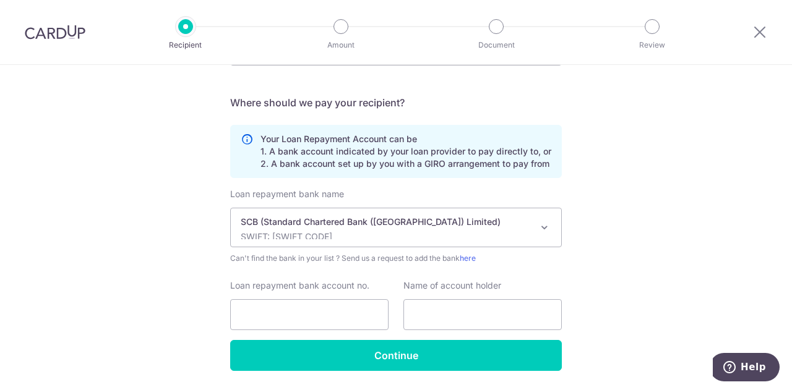
click at [652, 299] on div "Who would you like to pay? Your recipient does not need a CardUp account to rec…" at bounding box center [396, 123] width 792 height 614
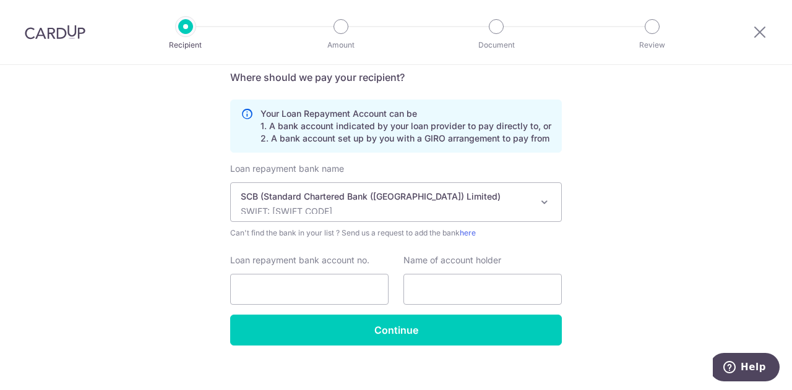
scroll to position [288, 0]
